Goal: Transaction & Acquisition: Purchase product/service

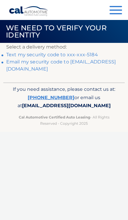
click at [74, 52] on link "Text my security code to xxx-xxx-5184" at bounding box center [52, 55] width 92 height 6
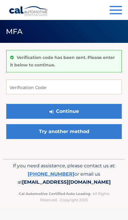
click at [80, 55] on p "Verification code has been sent. Please enter it below to continue." at bounding box center [62, 61] width 105 height 13
click at [75, 85] on input "Verification Code" at bounding box center [63, 86] width 115 height 15
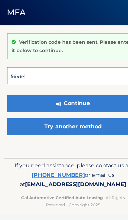
type input "569849"
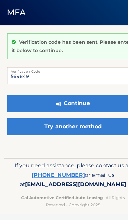
click at [64, 104] on button "Continue" at bounding box center [63, 111] width 115 height 15
click at [92, 104] on button "Continue" at bounding box center [63, 111] width 115 height 15
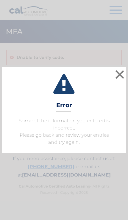
click at [122, 76] on button "×" at bounding box center [120, 74] width 12 height 12
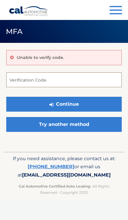
click at [98, 80] on input "Verification Code" at bounding box center [63, 79] width 115 height 15
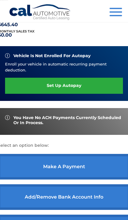
scroll to position [135, 0]
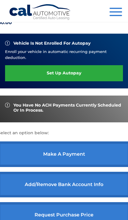
click at [83, 152] on link "make a payment" at bounding box center [64, 154] width 132 height 26
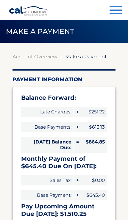
select select "NDVjMGUwODQtYzg4Ni00MTM2LWFmNWYtNjNkMDI5MGFkNWMw"
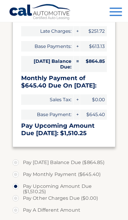
scroll to position [81, 0]
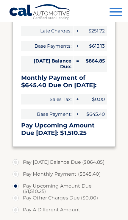
click at [15, 169] on label "Pay Monthly Payment ($645.40)" at bounding box center [63, 174] width 103 height 12
click at [15, 169] on input "Pay Monthly Payment ($645.40)" at bounding box center [18, 173] width 6 height 10
radio input "true"
type input "645.40"
click at [15, 210] on label "Pay A Different Amount" at bounding box center [63, 210] width 103 height 12
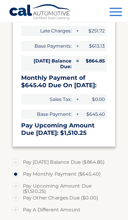
click at [15, 210] on input "Pay A Different Amount" at bounding box center [18, 209] width 6 height 10
radio input "true"
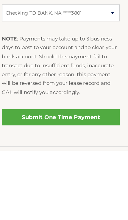
scroll to position [256, 0]
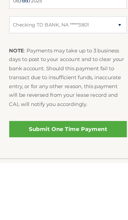
type input "700.00"
click at [72, 183] on link "Submit One Time Payment" at bounding box center [63, 190] width 103 height 14
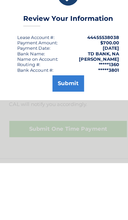
scroll to position [299, 0]
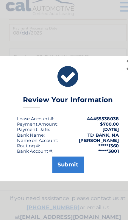
click at [64, 145] on button "Submit" at bounding box center [64, 150] width 28 height 14
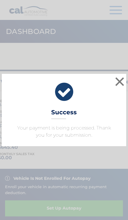
click at [120, 77] on button "×" at bounding box center [120, 82] width 12 height 12
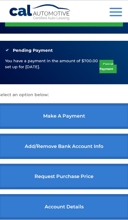
scroll to position [190, 0]
